Goal: Information Seeking & Learning: Understand process/instructions

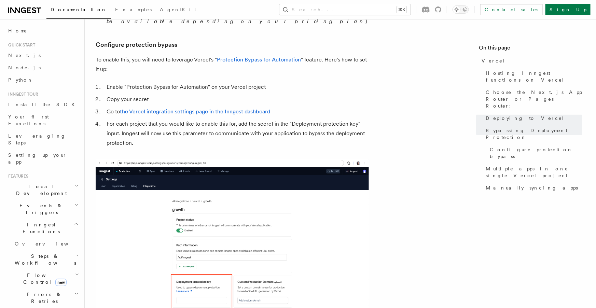
scroll to position [642, 0]
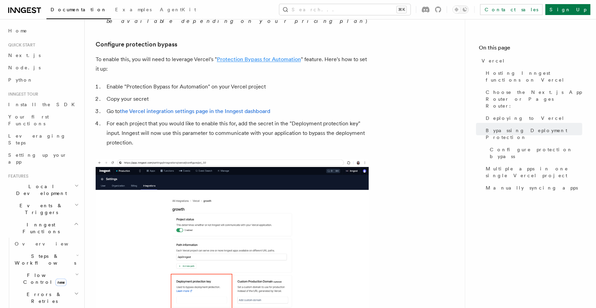
click at [256, 56] on link "Protection Bypass for Automation" at bounding box center [259, 59] width 84 height 6
click at [191, 82] on ol "Enable "Protection Bypass for Automation" on your Vercel project Copy your secr…" at bounding box center [232, 115] width 273 height 66
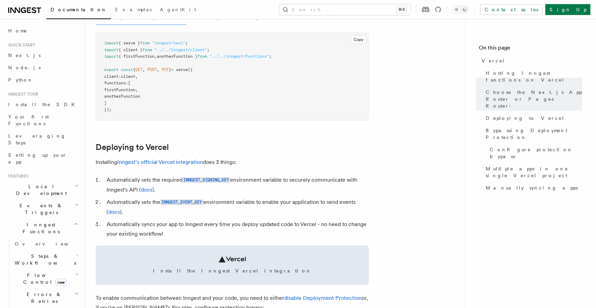
scroll to position [204, 0]
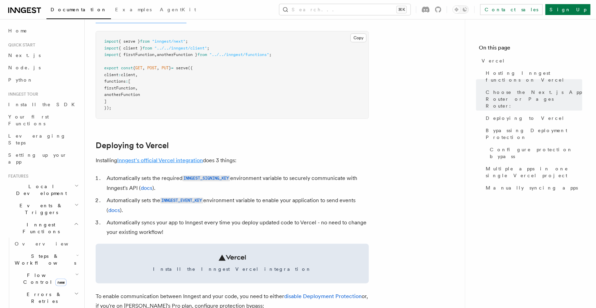
click at [167, 159] on link "Inngest's official Vercel integration" at bounding box center [160, 160] width 86 height 6
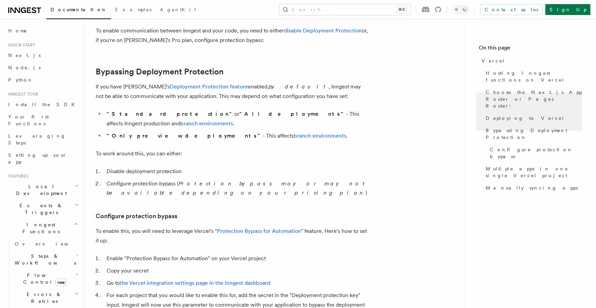
scroll to position [504, 0]
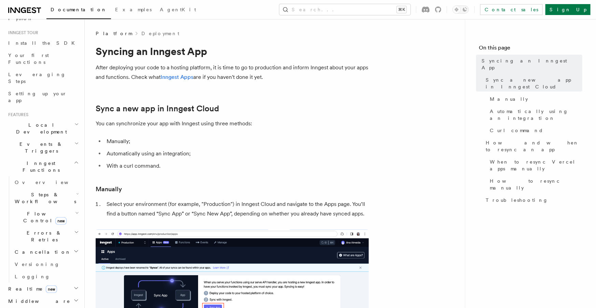
scroll to position [66, 0]
click at [351, 8] on button "Search... ⌘K" at bounding box center [344, 9] width 131 height 11
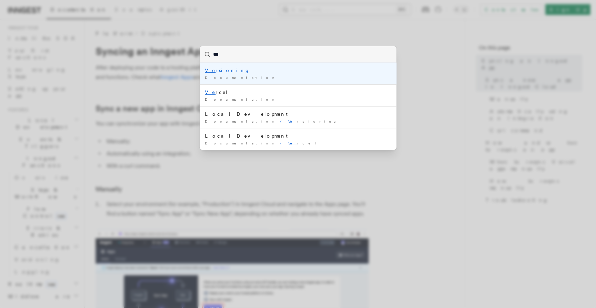
type input "****"
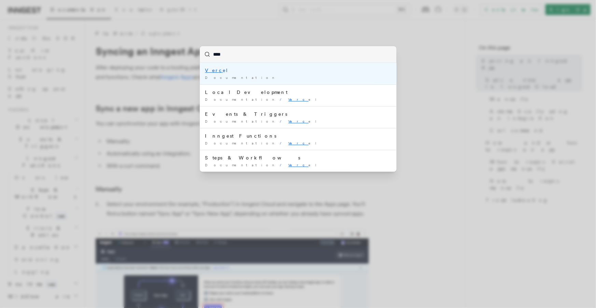
click at [280, 75] on div "Documentation /" at bounding box center [298, 77] width 186 height 5
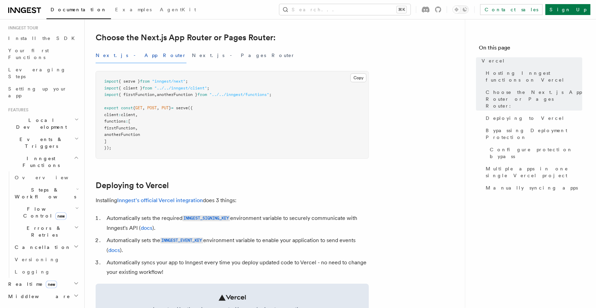
scroll to position [199, 0]
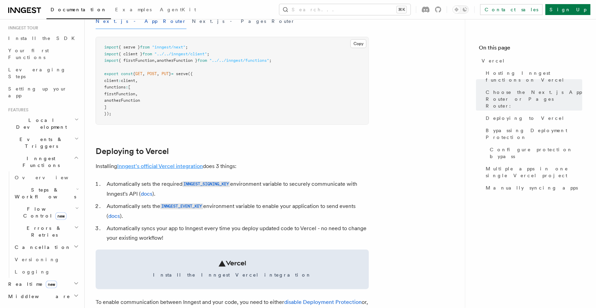
click at [168, 166] on link "Inngest's official Vercel integration" at bounding box center [160, 166] width 86 height 6
